Goal: Transaction & Acquisition: Purchase product/service

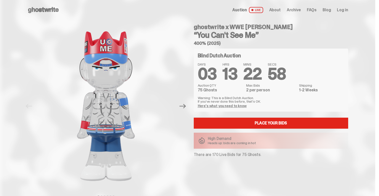
click at [299, 8] on span "Archive" at bounding box center [294, 10] width 14 height 4
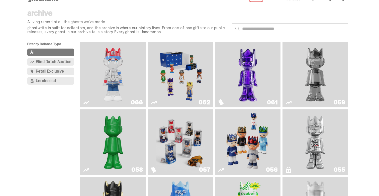
scroll to position [17, 0]
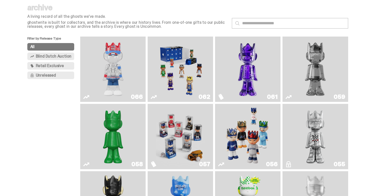
click at [247, 80] on img "Fantasy" at bounding box center [247, 69] width 49 height 61
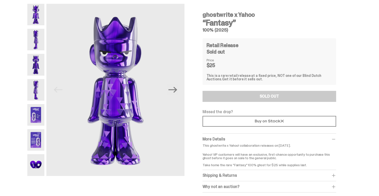
scroll to position [19, 0]
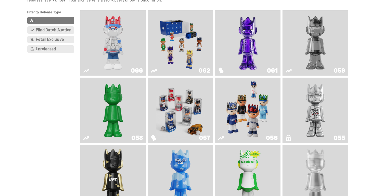
scroll to position [48, 0]
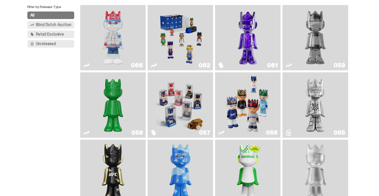
click at [316, 121] on img "I Was There SummerSlam" at bounding box center [315, 104] width 49 height 61
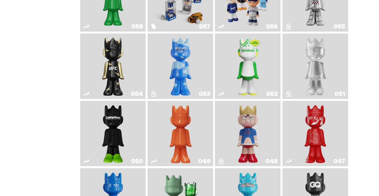
scroll to position [160, 0]
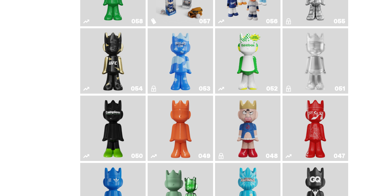
click at [116, 65] on img "Ruby" at bounding box center [113, 60] width 27 height 61
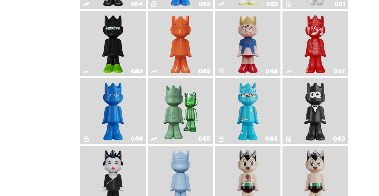
scroll to position [246, 0]
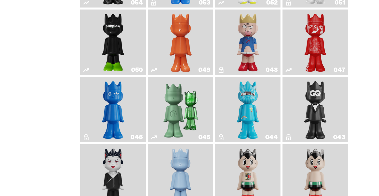
click at [309, 121] on img "Black Tie" at bounding box center [315, 109] width 27 height 61
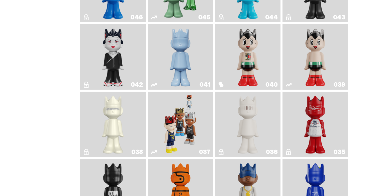
scroll to position [365, 0]
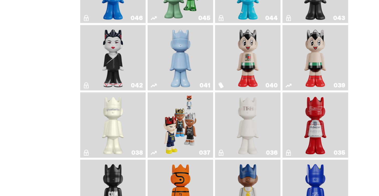
click at [181, 65] on img "Schrödinger's ghost: Winter Blue" at bounding box center [180, 57] width 27 height 61
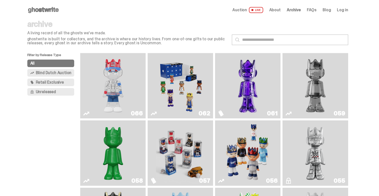
click at [112, 95] on img "You Can't See Me" at bounding box center [112, 85] width 49 height 61
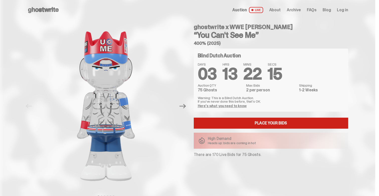
click at [274, 123] on link "Place your Bids" at bounding box center [271, 123] width 154 height 11
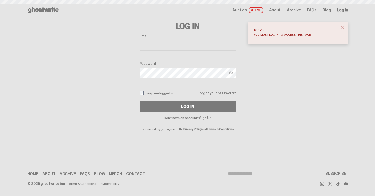
type input "**********"
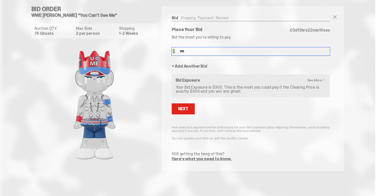
type input "***"
click at [249, 117] on form "Bid Amount $ *** Bid Quantity Qty * + Add Another Bid See More Bid Exposure You…" at bounding box center [251, 104] width 158 height 114
click at [187, 111] on div "Next" at bounding box center [183, 109] width 10 height 4
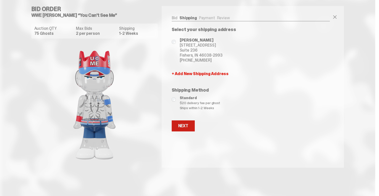
click at [188, 128] on div "Next" at bounding box center [183, 126] width 10 height 4
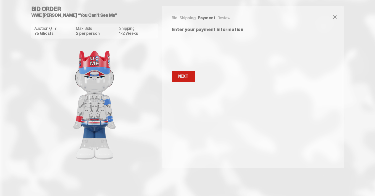
click at [185, 77] on div "Next" at bounding box center [183, 76] width 10 height 4
click at [188, 103] on div "Next" at bounding box center [183, 101] width 10 height 4
click at [187, 81] on button "Next Next" at bounding box center [183, 76] width 23 height 11
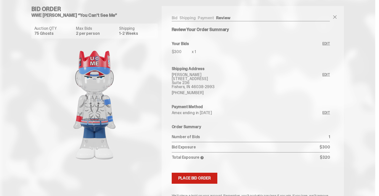
click at [211, 180] on div "Place Bid Order" at bounding box center [194, 178] width 33 height 4
